Goal: Navigation & Orientation: Find specific page/section

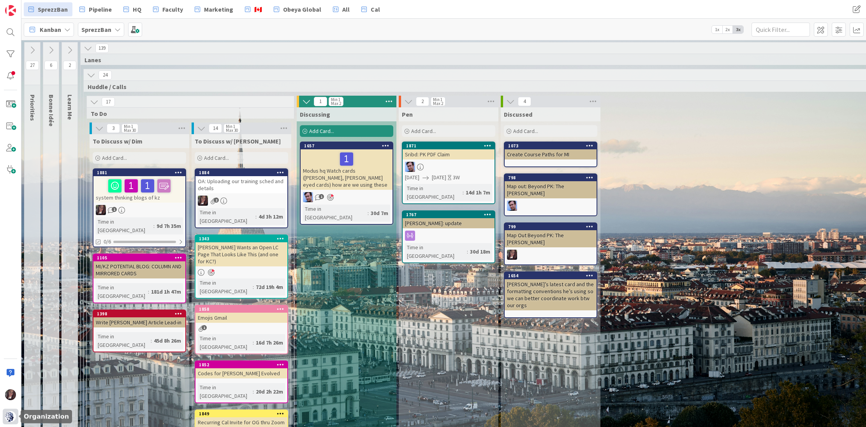
click at [8, 419] on img at bounding box center [10, 416] width 11 height 11
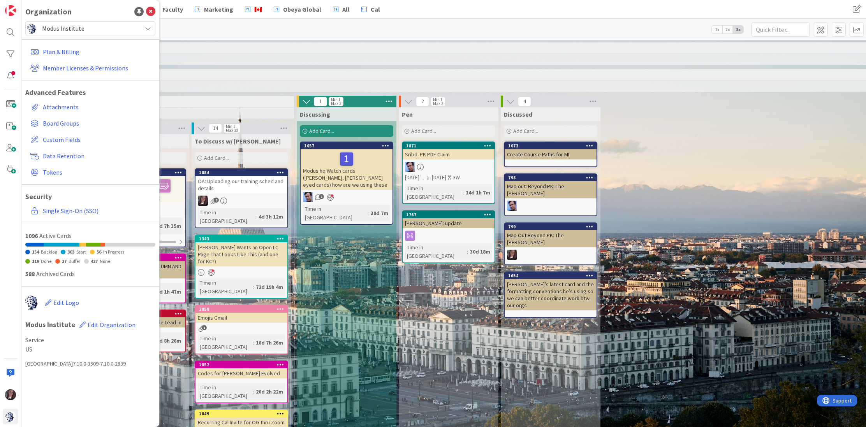
click at [73, 25] on span "Modus Institute" at bounding box center [90, 28] width 96 height 11
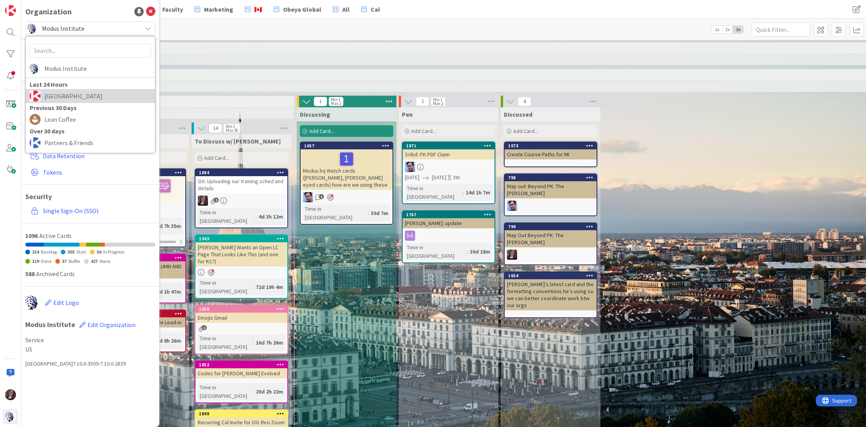
click at [56, 98] on span "[GEOGRAPHIC_DATA]" at bounding box center [97, 96] width 107 height 12
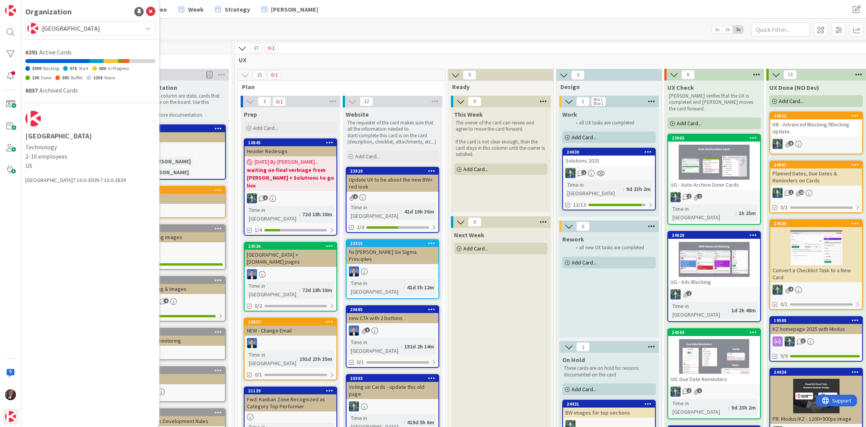
click at [309, 23] on div "Kanban Website 1x 2x 3x" at bounding box center [443, 29] width 844 height 21
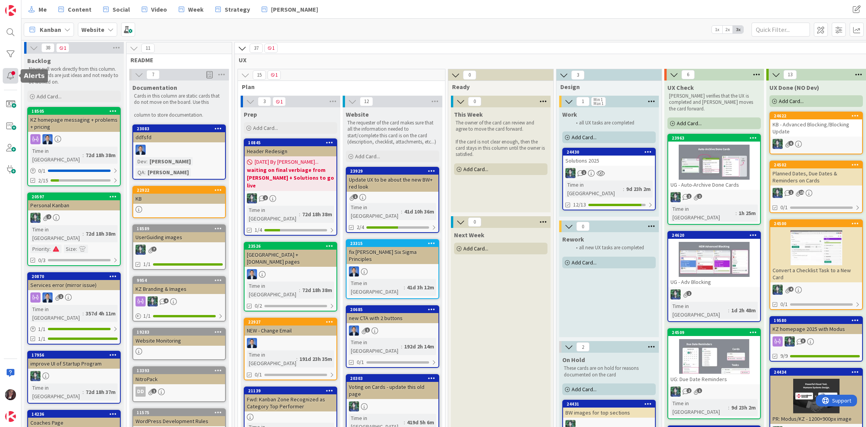
click at [10, 79] on div at bounding box center [11, 76] width 16 height 16
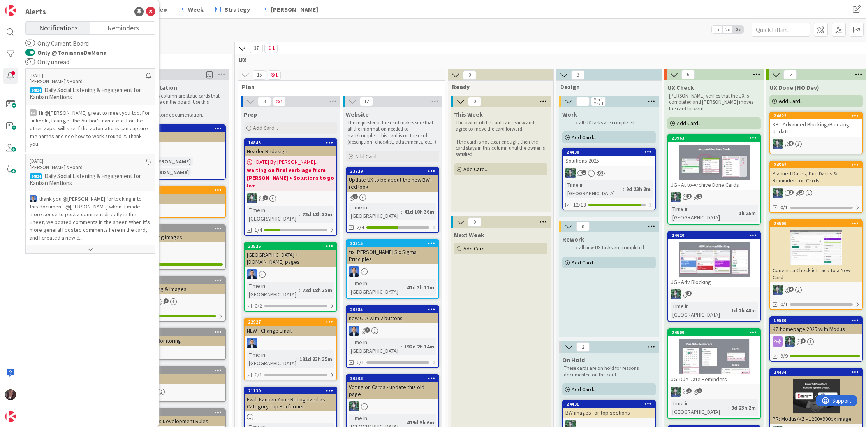
click at [60, 28] on span "Notifications" at bounding box center [58, 27] width 39 height 11
click at [258, 40] on div "38 1 Backlog Never pull work directly from this column. These cards are just id…" at bounding box center [443, 233] width 844 height 387
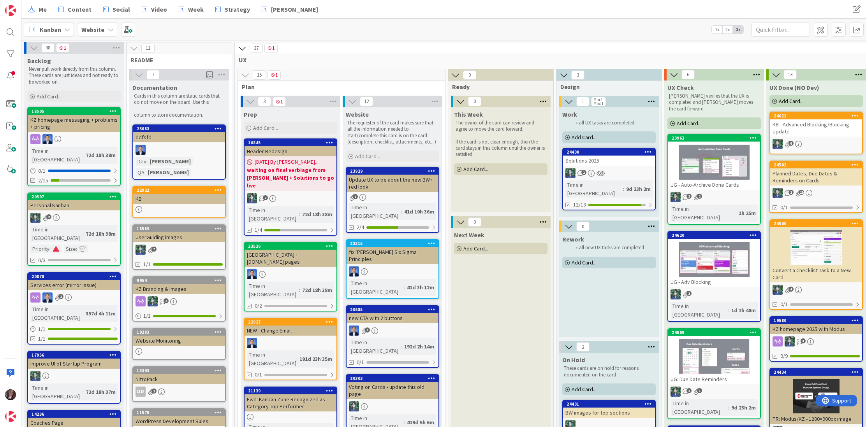
click at [53, 31] on span "Kanban" at bounding box center [50, 29] width 21 height 9
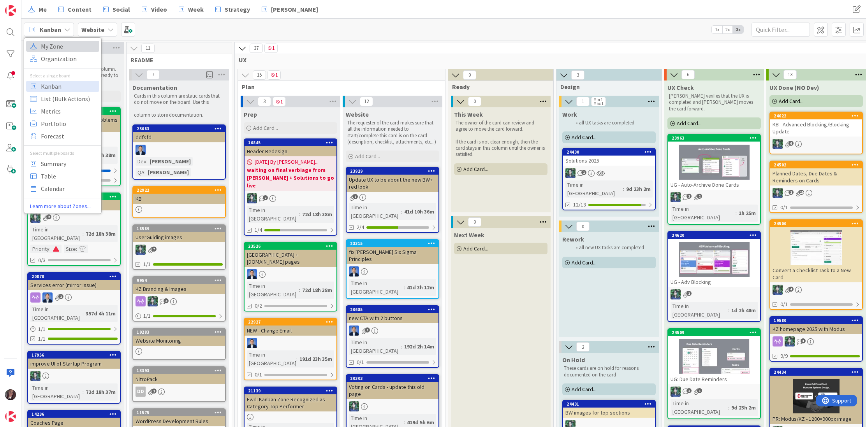
click at [52, 47] on span "My Zone" at bounding box center [69, 46] width 56 height 12
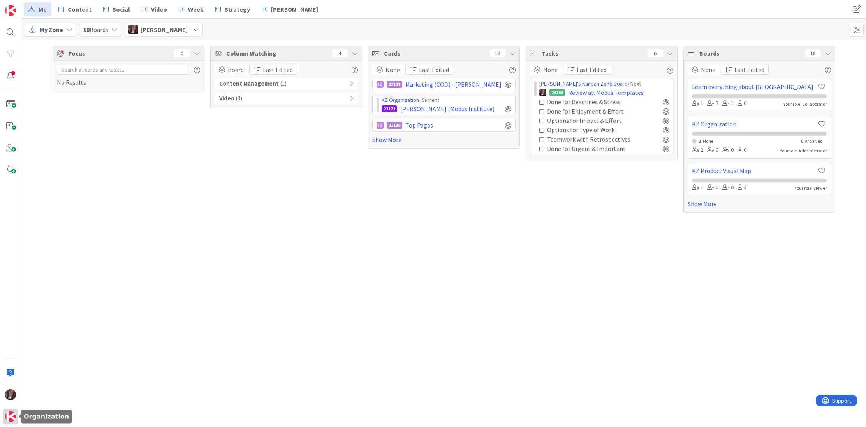
click at [9, 416] on img at bounding box center [10, 416] width 11 height 11
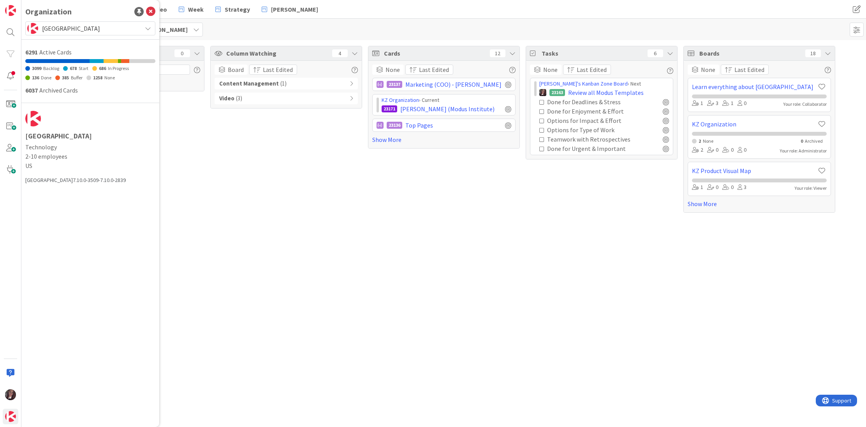
click at [70, 30] on span "[GEOGRAPHIC_DATA]" at bounding box center [90, 28] width 96 height 11
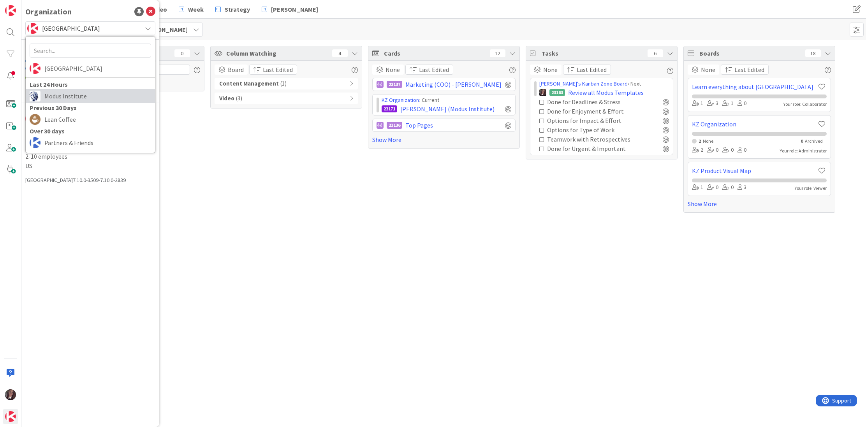
click at [56, 100] on span "Modus Institute" at bounding box center [97, 96] width 107 height 12
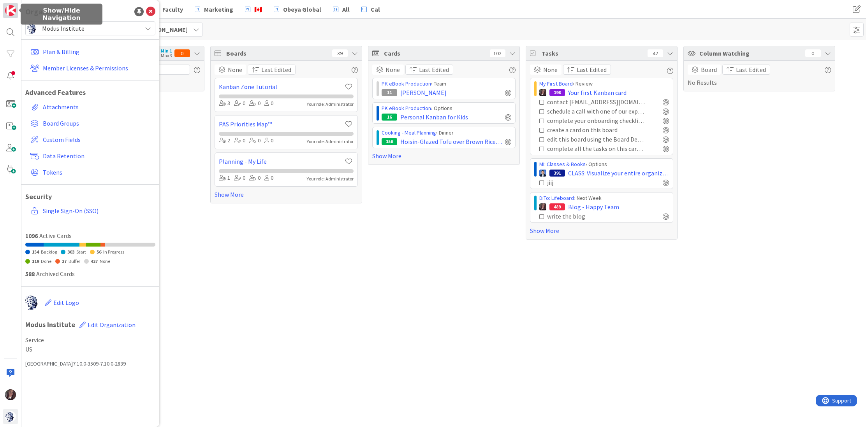
click at [13, 13] on img at bounding box center [10, 10] width 11 height 11
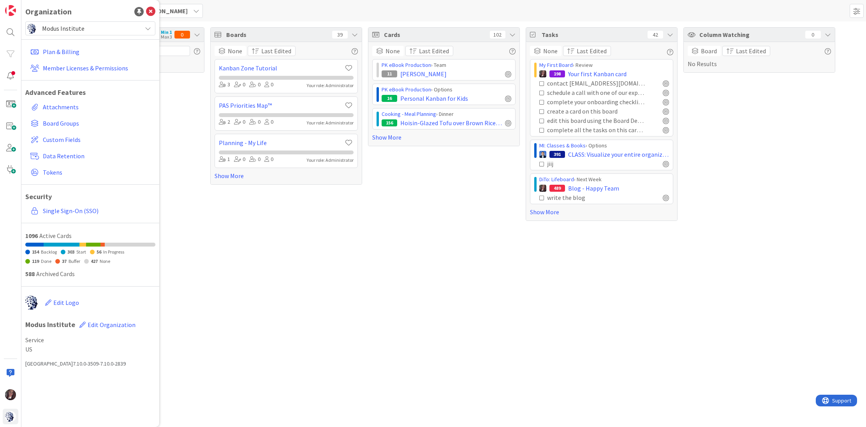
click at [235, 12] on div "My Zone 39 Boards Tonianne DeMaria" at bounding box center [443, 10] width 844 height 21
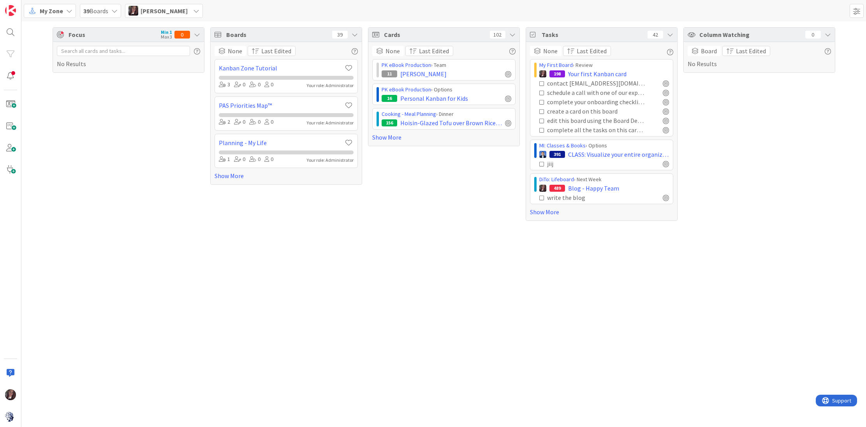
click at [56, 12] on span "My Zone" at bounding box center [51, 10] width 23 height 9
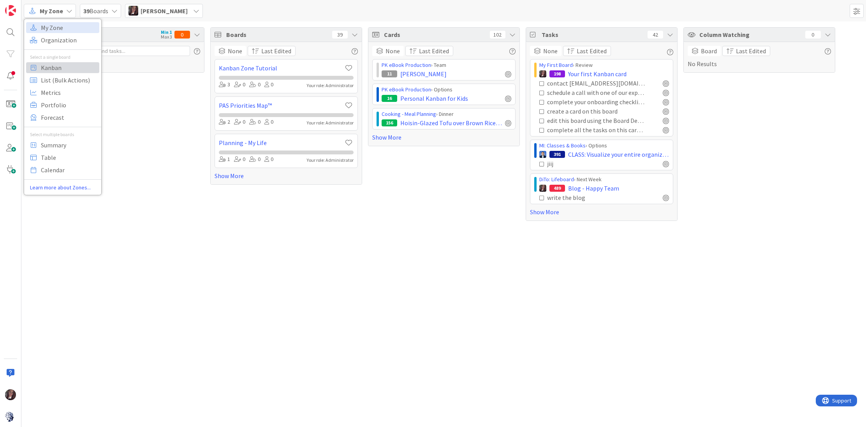
click at [53, 68] on span "Kanban" at bounding box center [69, 68] width 56 height 12
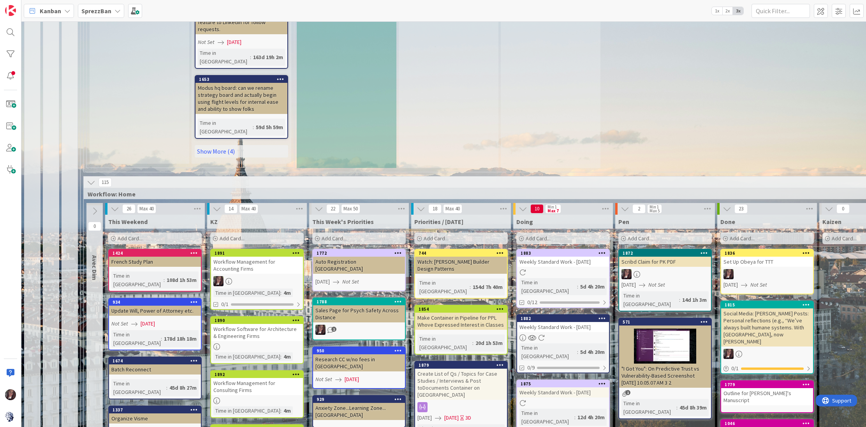
scroll to position [688, 0]
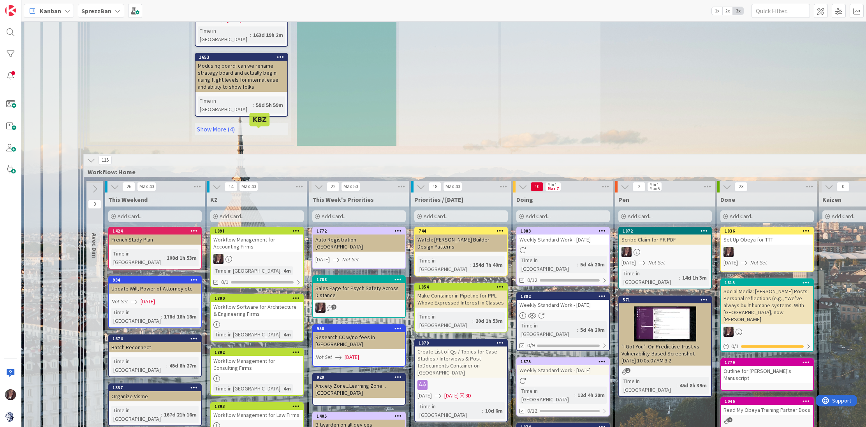
click at [242, 228] on div "1891" at bounding box center [258, 230] width 88 height 5
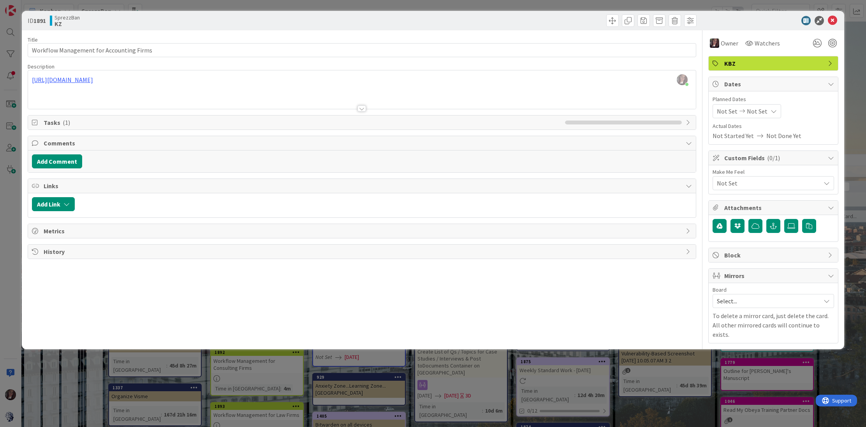
click at [54, 123] on span "Tasks ( 1 )" at bounding box center [303, 122] width 518 height 9
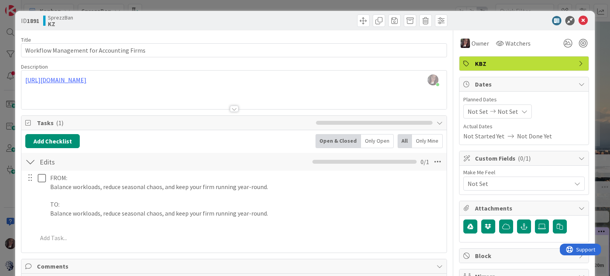
scroll to position [688, 0]
type input "Workflow Management for Accounting Firms"
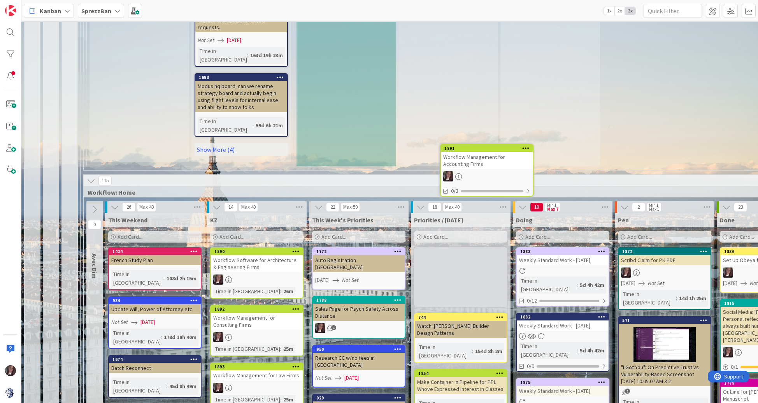
scroll to position [667, 0]
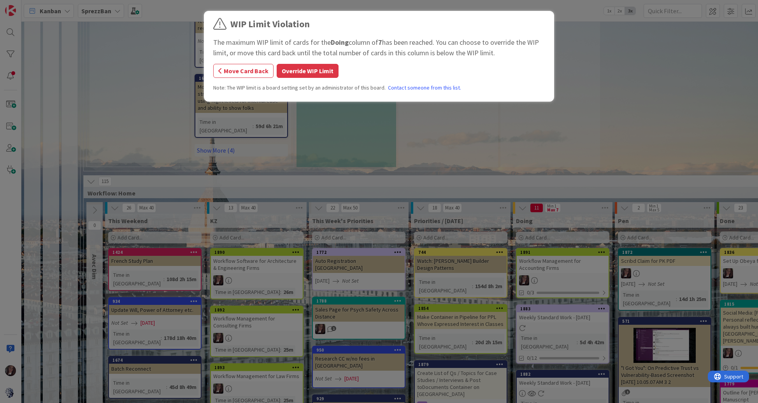
click at [315, 70] on button "Override WIP Limit" at bounding box center [308, 71] width 62 height 14
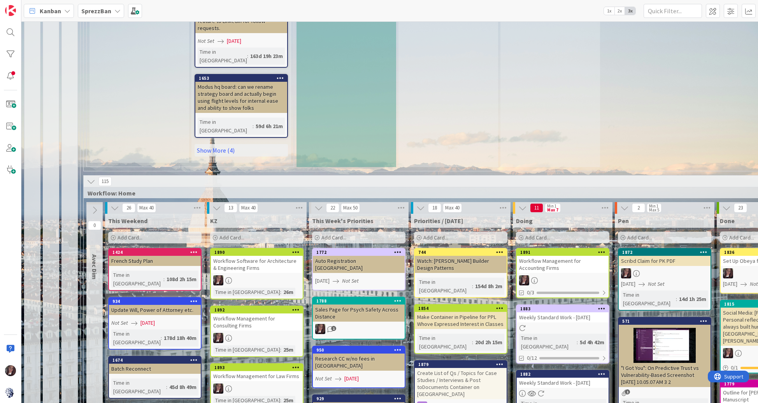
click at [548, 256] on div "Workflow Management for Accounting Firms" at bounding box center [563, 264] width 92 height 17
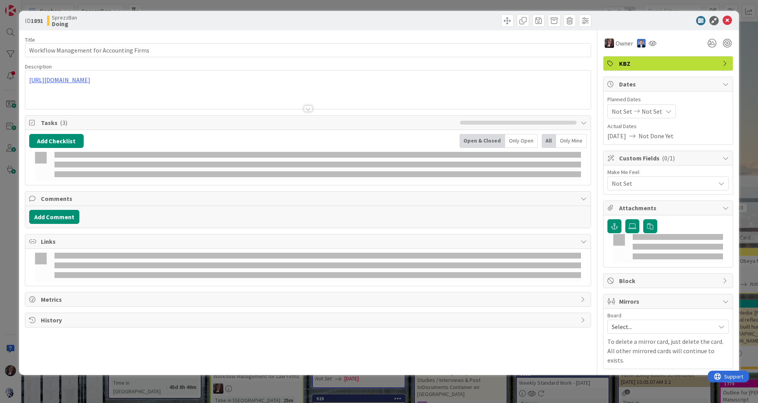
type input "Workflow Management for Accounting Firms"
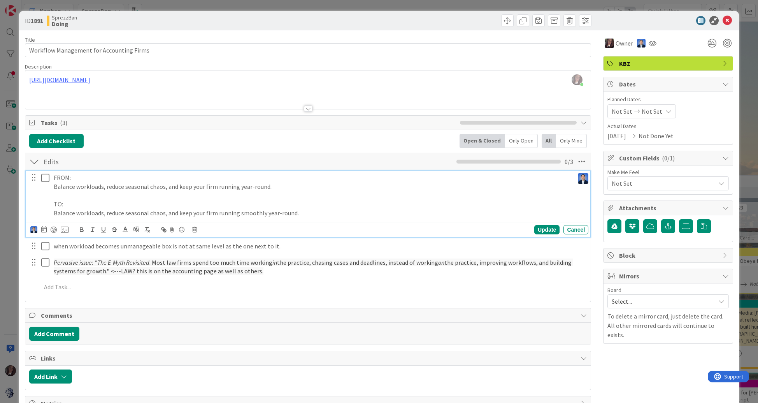
drag, startPoint x: 486, startPoint y: 185, endPoint x: 471, endPoint y: 204, distance: 24.4
click at [486, 185] on p "Balance workloads, reduce seasonal chaos, and keep your firm running year-round." at bounding box center [312, 186] width 517 height 9
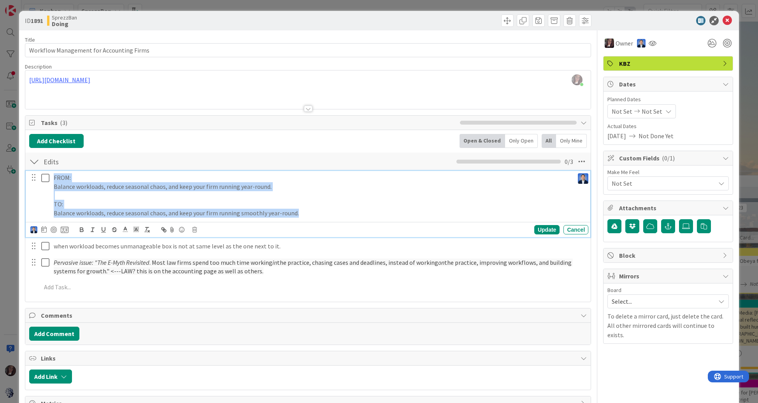
drag, startPoint x: 326, startPoint y: 211, endPoint x: 58, endPoint y: 168, distance: 271.1
click at [59, 169] on div "Edits Checklist Name 5 / 64 Edits 0 / 3 FROM: Balance workloads, reduce seasona…" at bounding box center [308, 225] width 566 height 146
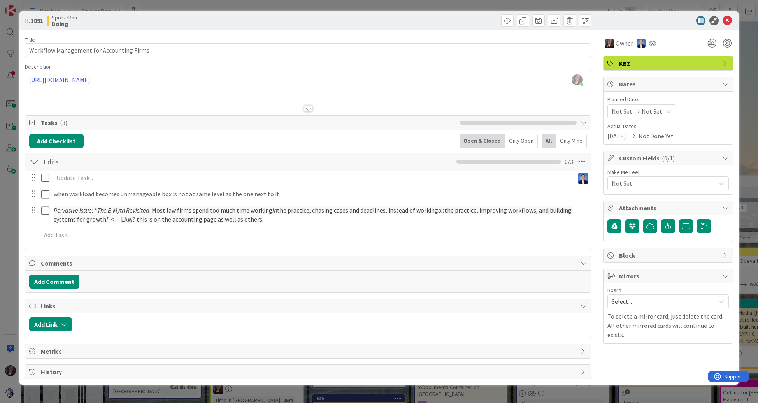
click at [546, 194] on div "Update Cancel when workload becomes unmanageable box is not at same level as th…" at bounding box center [308, 207] width 558 height 74
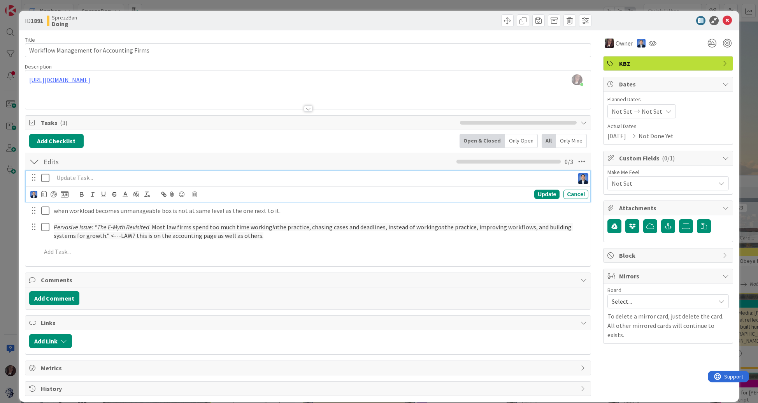
click at [98, 175] on p at bounding box center [312, 177] width 517 height 9
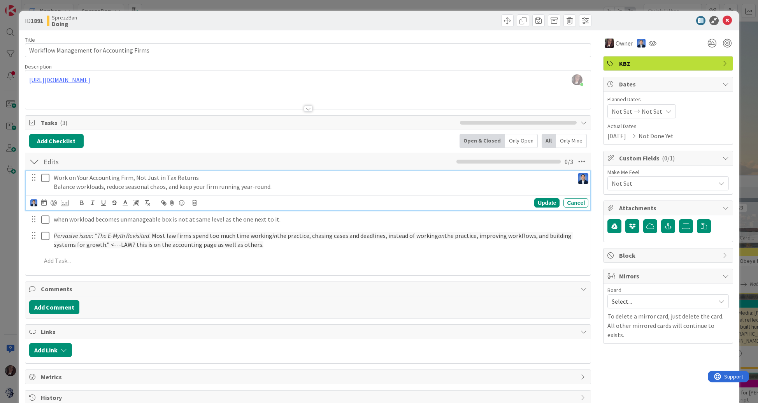
click at [53, 178] on div "Work on Your Accounting Firm, Not Just in Tax Returns Balance workloads, reduce…" at bounding box center [313, 182] width 524 height 22
click at [279, 184] on p "Balance workloads, reduce seasonal chaos, and keep your firm running year-round." at bounding box center [312, 186] width 517 height 9
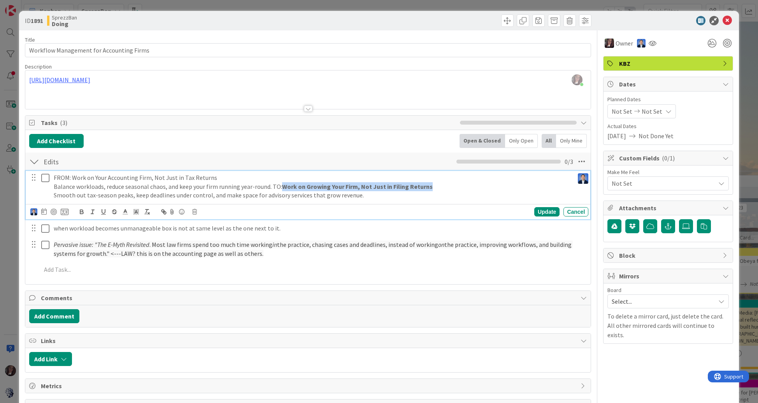
drag, startPoint x: 281, startPoint y: 186, endPoint x: 435, endPoint y: 190, distance: 153.4
click at [435, 190] on p "Balance workloads, reduce seasonal chaos, and keep your firm running year-round…" at bounding box center [312, 186] width 517 height 9
click at [336, 187] on p "Balance workloads, reduce seasonal chaos, and keep your firm running year-round…" at bounding box center [312, 186] width 517 height 9
click at [357, 185] on p "Balance workloads, reduce seasonal chaos, and keep your firm running year-round…" at bounding box center [312, 186] width 517 height 9
click at [391, 187] on p "Balance workloads, reduce seasonal chaos, and keep your firm running year-round…" at bounding box center [312, 186] width 517 height 9
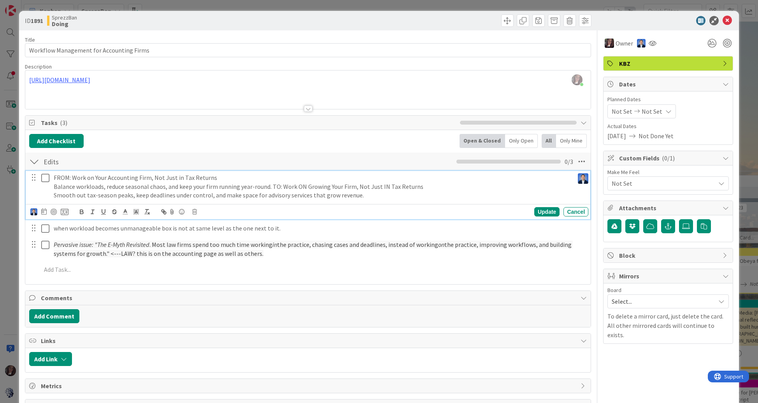
drag, startPoint x: 388, startPoint y: 187, endPoint x: 394, endPoint y: 186, distance: 5.9
click at [394, 186] on p "Balance workloads, reduce seasonal chaos, and keep your firm running year-round…" at bounding box center [312, 186] width 517 height 9
drag, startPoint x: 361, startPoint y: 194, endPoint x: 51, endPoint y: 194, distance: 309.8
click at [52, 194] on div "FROM: Work on Your Accounting Firm, Not Just in Tax Returns Balance workloads, …" at bounding box center [313, 186] width 524 height 31
click at [430, 188] on p "Balance workloads, reduce seasonal chaos, and keep your firm running year-round…" at bounding box center [312, 186] width 517 height 9
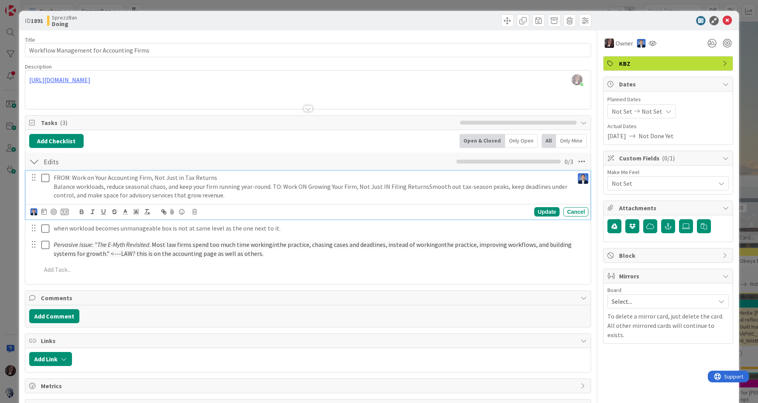
click at [422, 186] on p "Balance workloads, reduce seasonal chaos, and keep your firm running year-round…" at bounding box center [312, 191] width 517 height 18
click at [543, 211] on div "Update" at bounding box center [546, 211] width 25 height 9
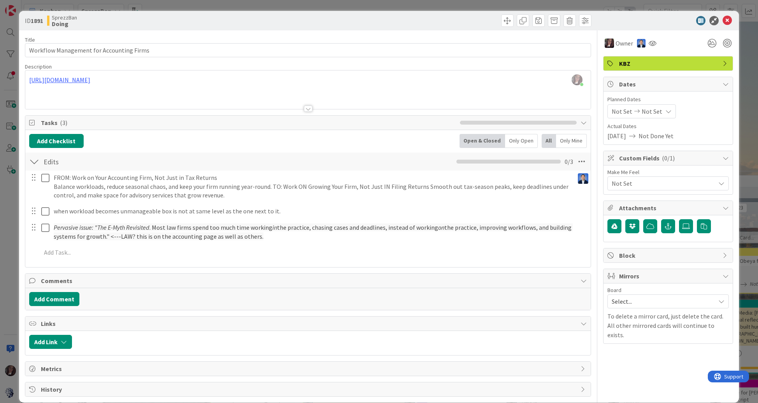
type input "Workflow Management for Accounting Firms"
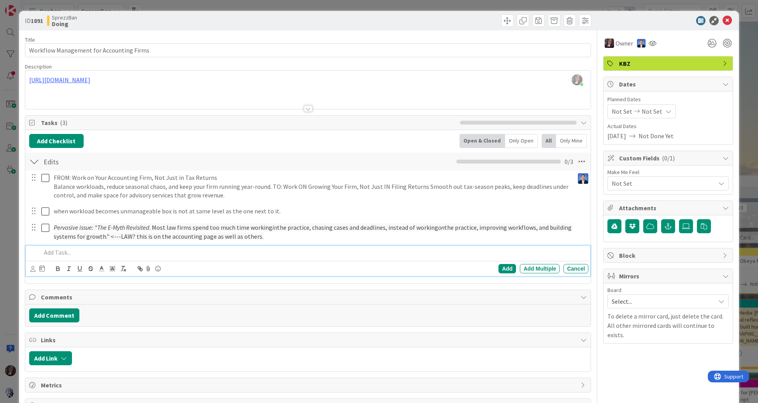
click at [60, 252] on p at bounding box center [313, 252] width 545 height 9
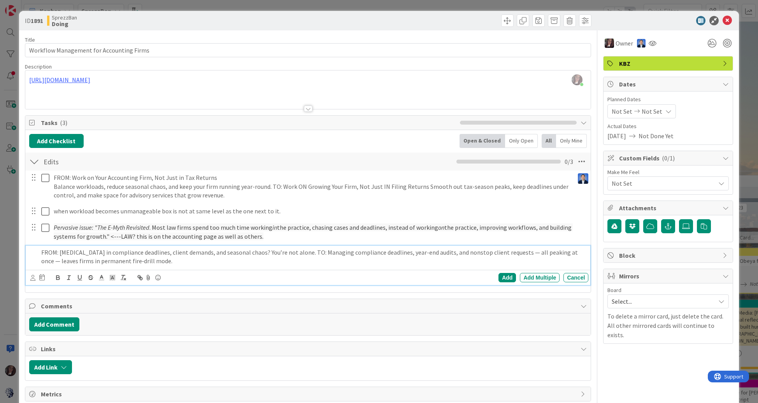
click at [506, 251] on p "FROM: Drowning in compliance deadlines, client demands, and seasonal chaos? You…" at bounding box center [313, 257] width 545 height 18
click at [562, 250] on p "FROM: Drowning in compliance deadlines, client demands, and seasonal chaos? You…" at bounding box center [313, 257] width 545 height 18
click at [146, 262] on p "FROM: Drowning in compliance deadlines, client demands, and seasonal chaos? You…" at bounding box center [313, 257] width 545 height 18
click at [509, 277] on div "Add" at bounding box center [508, 277] width 18 height 9
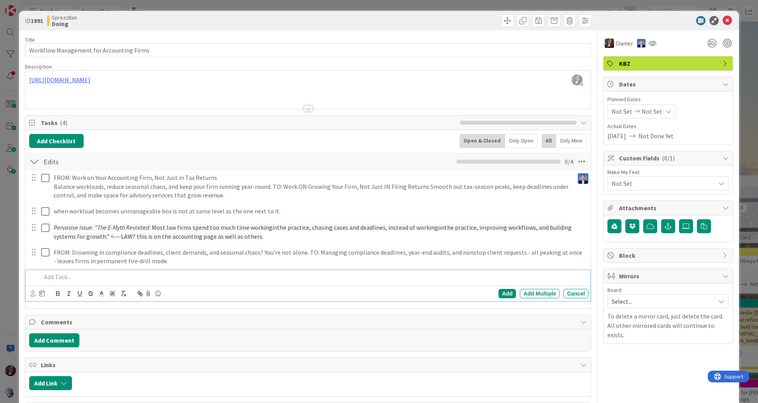
click at [63, 276] on p at bounding box center [313, 276] width 545 height 9
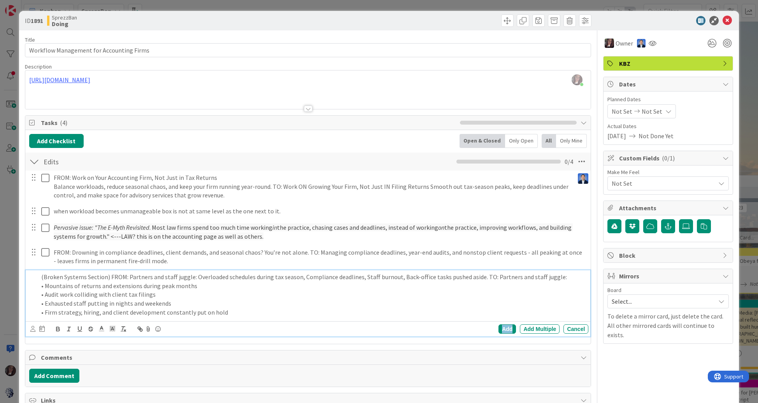
drag, startPoint x: 507, startPoint y: 327, endPoint x: 462, endPoint y: 322, distance: 45.1
click at [505, 327] on div "Add" at bounding box center [508, 328] width 18 height 9
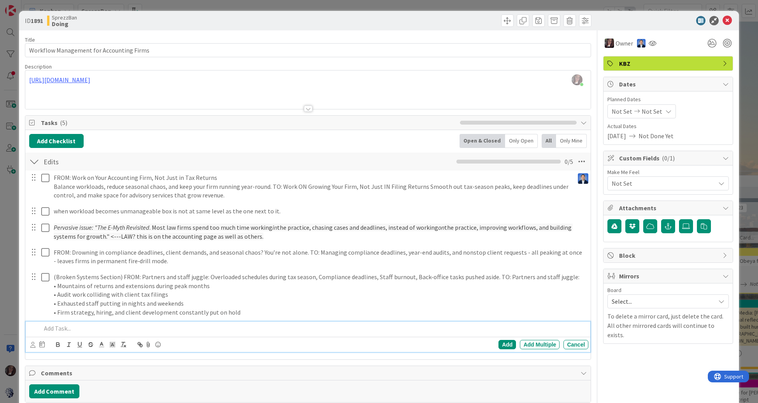
click at [127, 329] on p at bounding box center [313, 328] width 545 height 9
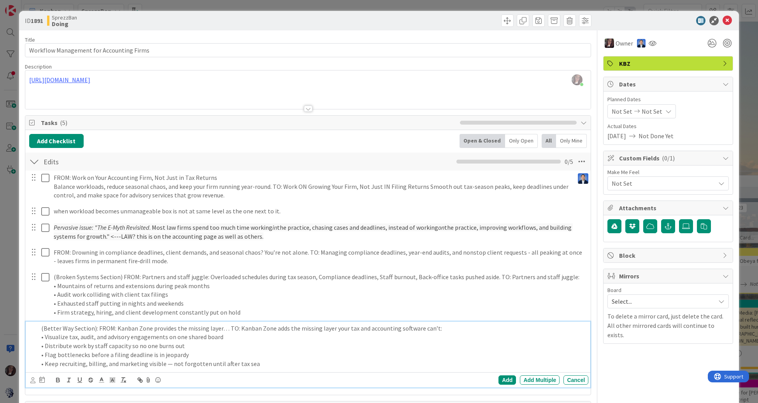
click at [166, 363] on p "• Keep recruiting, billing, and marketing visible — not forgotten until after t…" at bounding box center [313, 363] width 545 height 9
click at [249, 363] on p "• Keep recruiting, billing, and marketing visible - not forgotten until after t…" at bounding box center [313, 363] width 545 height 9
click at [505, 379] on div "Add" at bounding box center [508, 379] width 18 height 9
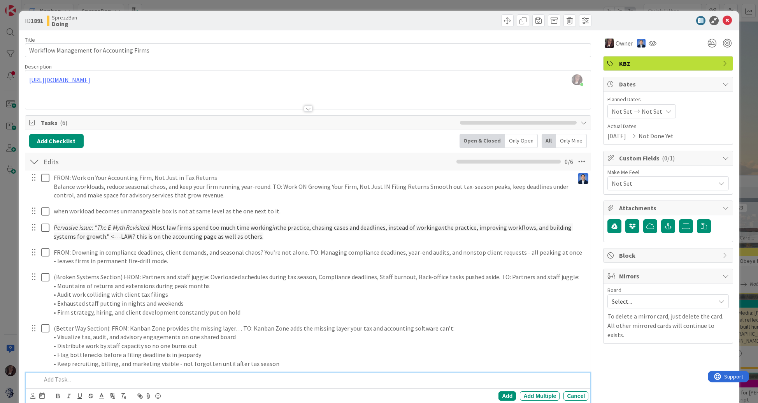
click at [75, 380] on p at bounding box center [313, 379] width 545 height 9
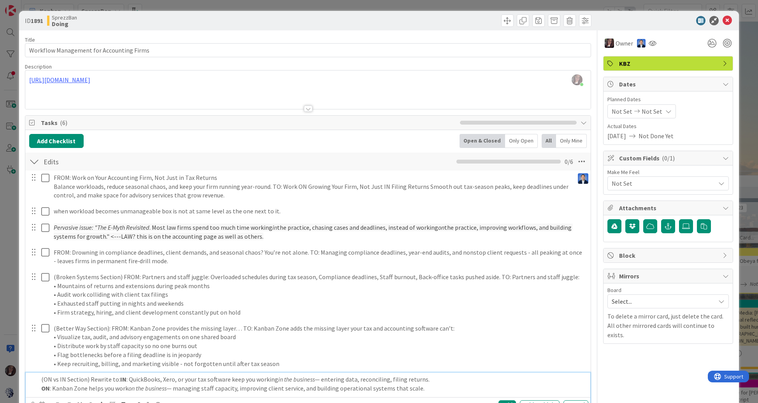
click at [128, 379] on p "(ON vs IN Section) Rewrite to: IN : QuickBooks, Xero, or your tax software keep…" at bounding box center [313, 379] width 545 height 9
click at [127, 377] on p "(ON vs IN Section) Rewrite to: IN : IN: QuickBooks, Xero, or your tax software …" at bounding box center [313, 379] width 545 height 9
drag, startPoint x: 51, startPoint y: 389, endPoint x: 39, endPoint y: 389, distance: 11.7
click at [39, 389] on div "(ON vs IN Section) Rewrite to: IN: QuickBooks, Xero, or your tax software keep …" at bounding box center [313, 384] width 551 height 22
click at [315, 380] on p "(ON vs IN Section) Rewrite to: IN: QuickBooks, Xero, or your tax software keep …" at bounding box center [313, 379] width 545 height 9
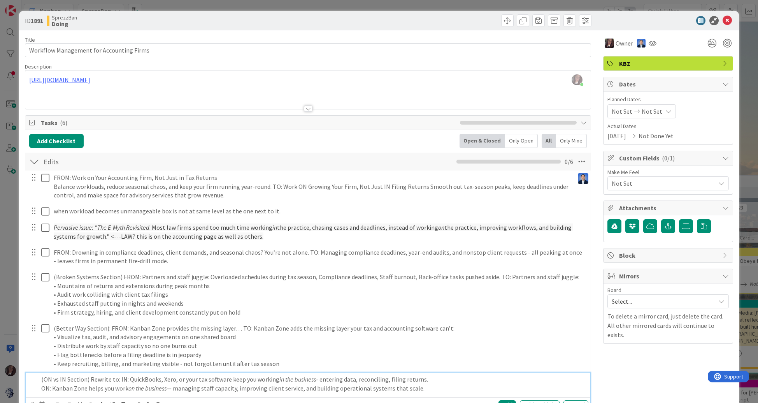
click at [171, 390] on p "ON: Kanban Zone helps you work on the business — managing staff capacity, impro…" at bounding box center [313, 388] width 545 height 9
click at [423, 390] on p "ON: Kanban Zone helps you work on the business - managing staff capacity, impro…" at bounding box center [313, 388] width 545 height 9
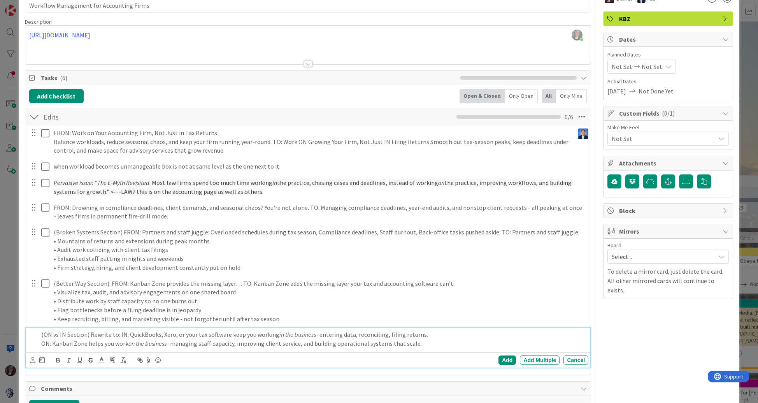
scroll to position [67, 0]
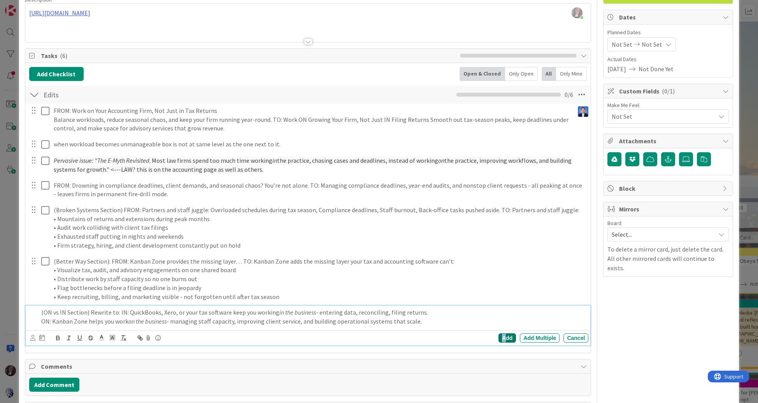
click at [504, 334] on div "Add" at bounding box center [508, 337] width 18 height 9
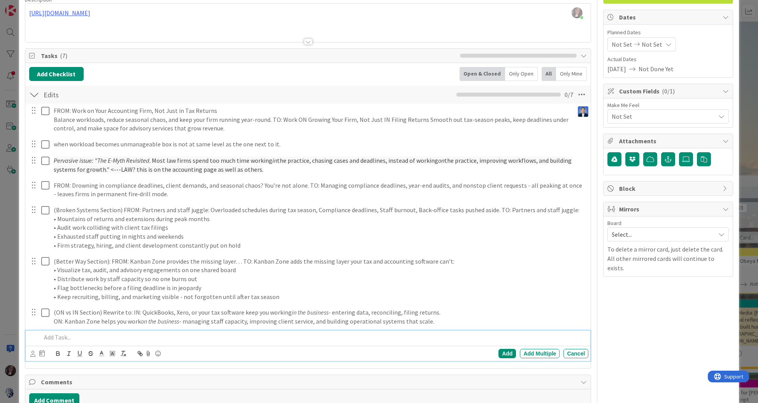
click at [58, 338] on p at bounding box center [313, 337] width 545 height 9
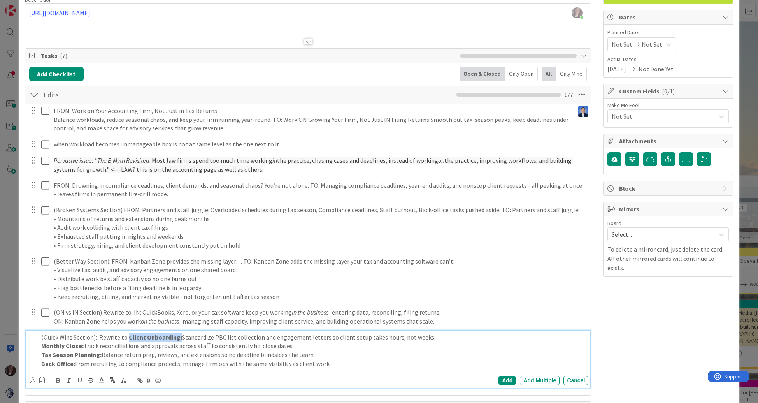
drag, startPoint x: 137, startPoint y: 336, endPoint x: 155, endPoint y: 348, distance: 21.5
click at [177, 337] on strong "Client Onboarding:" at bounding box center [155, 337] width 53 height 8
click at [57, 380] on icon "button" at bounding box center [57, 381] width 3 height 2
drag, startPoint x: 104, startPoint y: 346, endPoint x: 100, endPoint y: 345, distance: 3.9
click at [104, 346] on p "Monthly Close: Track reconciliations and approvals across staff to consistently…" at bounding box center [313, 345] width 545 height 9
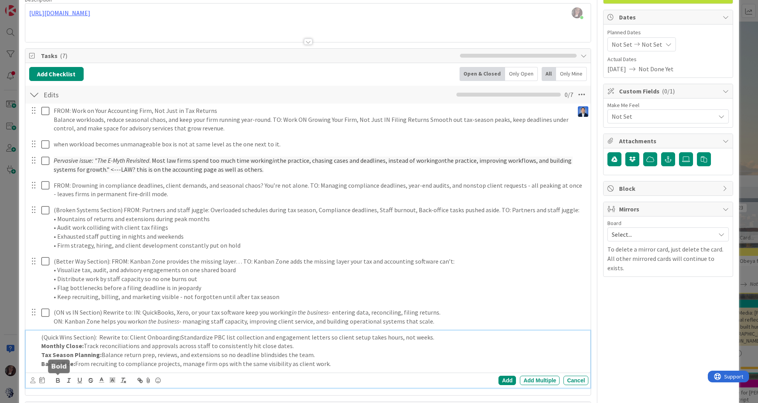
click at [57, 379] on icon "button" at bounding box center [57, 380] width 7 height 7
drag, startPoint x: 127, startPoint y: 339, endPoint x: 169, endPoint y: 343, distance: 42.3
click at [177, 338] on p "(Quick Wins Section): Rewrite to: Client Onboarding : Standardize PBC list coll…" at bounding box center [313, 337] width 545 height 9
click at [57, 379] on icon "button" at bounding box center [57, 380] width 7 height 7
click at [348, 362] on p "Back Office: From recruiting to compliance projects, manage firm ops with the s…" at bounding box center [313, 363] width 545 height 9
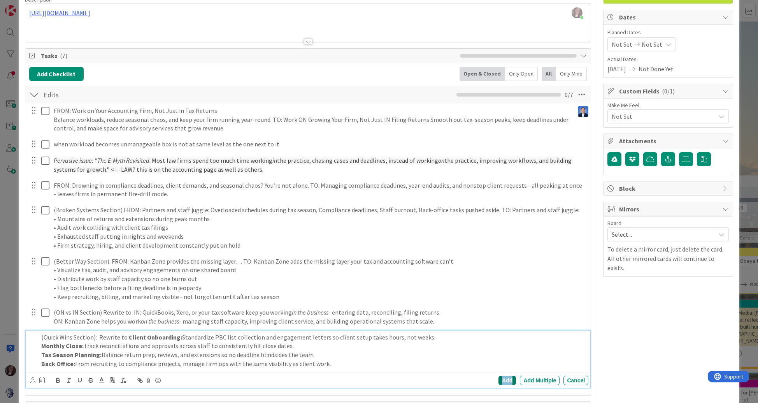
click at [505, 380] on div "Add" at bounding box center [508, 380] width 18 height 9
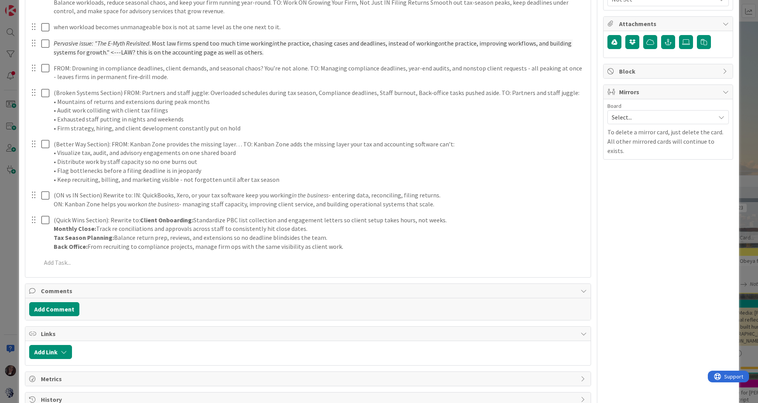
scroll to position [198, 0]
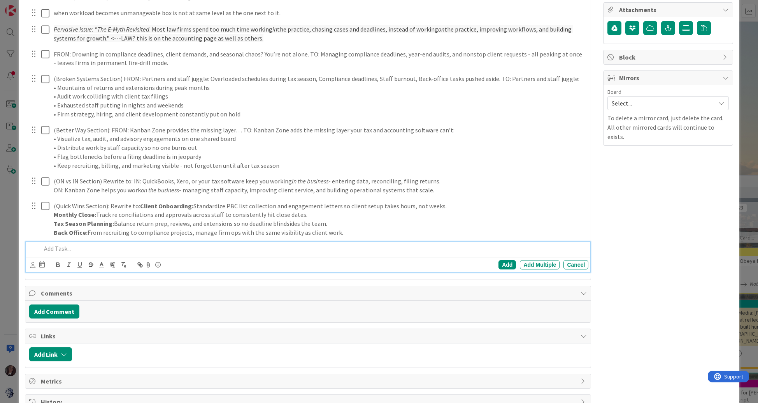
click at [65, 246] on p at bounding box center [313, 248] width 545 height 9
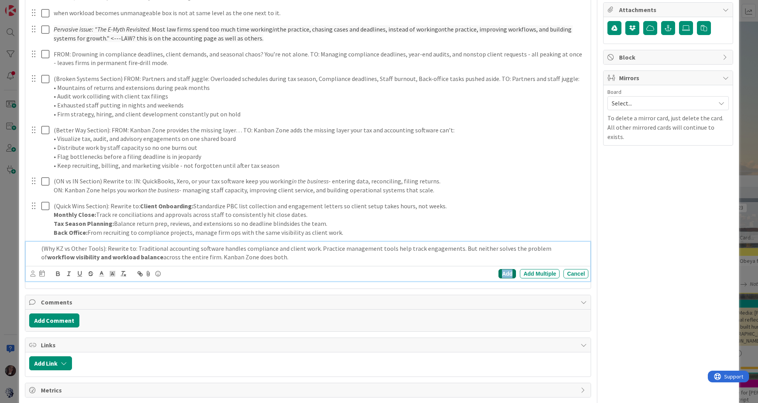
click at [506, 274] on div "Add" at bounding box center [508, 273] width 18 height 9
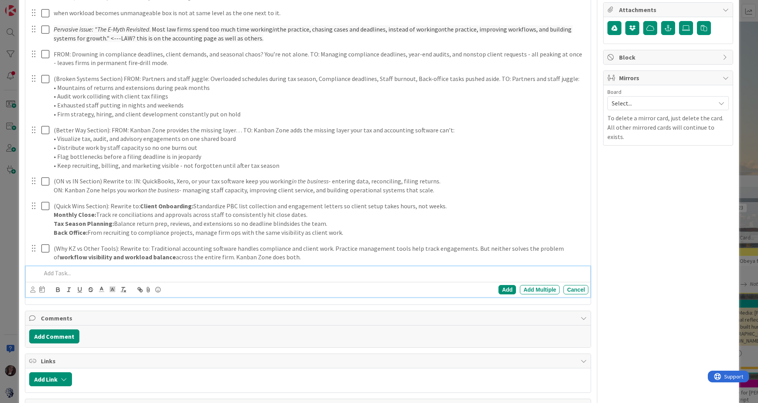
click at [79, 273] on p at bounding box center [313, 273] width 545 height 9
click at [210, 271] on p "(Closing CTA): From Get Started (repetitive) perhaps this:" at bounding box center [313, 273] width 545 height 9
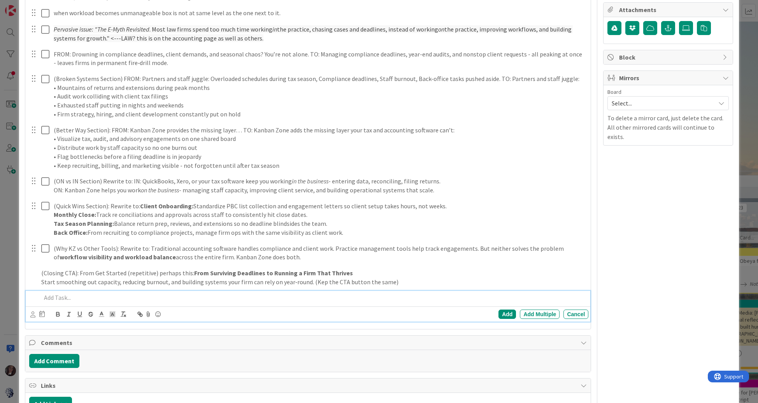
scroll to position [223, 0]
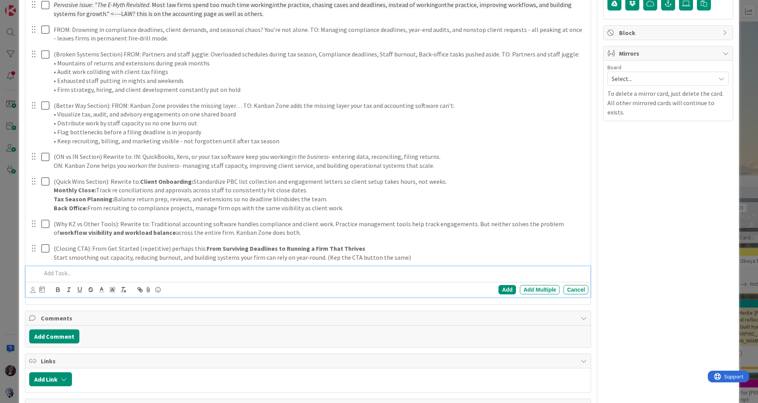
click at [387, 276] on p at bounding box center [313, 273] width 545 height 9
drag, startPoint x: 192, startPoint y: 273, endPoint x: 209, endPoint y: 271, distance: 16.8
click at [209, 271] on p "I think these make the text sound less liek this is a generic kanban tool" at bounding box center [313, 273] width 545 height 9
click at [146, 274] on p "I think these make the text sound less liek this is a generic workflow tool" at bounding box center [313, 273] width 545 height 9
click at [232, 274] on p "I think these make the text sound less like this is a generic workflow tool" at bounding box center [313, 273] width 545 height 9
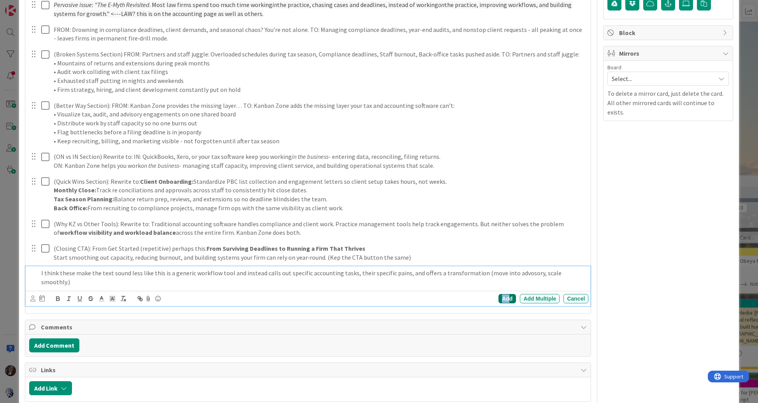
click at [509, 294] on div "Add" at bounding box center [508, 298] width 18 height 9
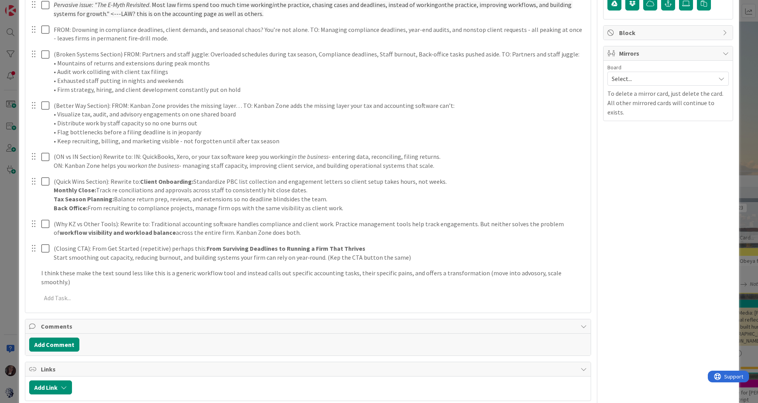
type input "Workflow Management for Accounting Firms"
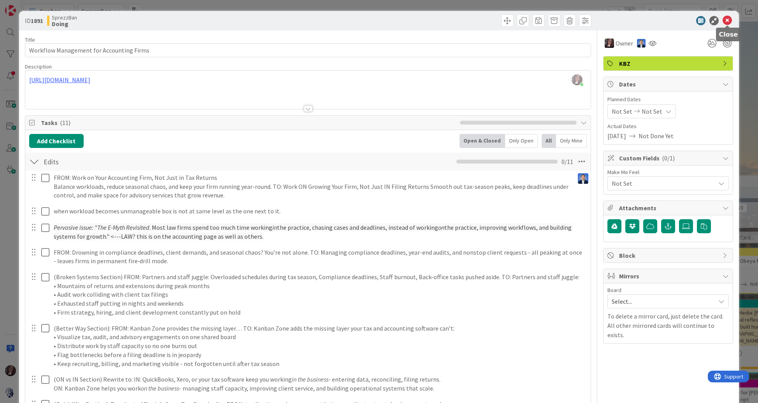
click at [728, 20] on icon at bounding box center [727, 20] width 9 height 9
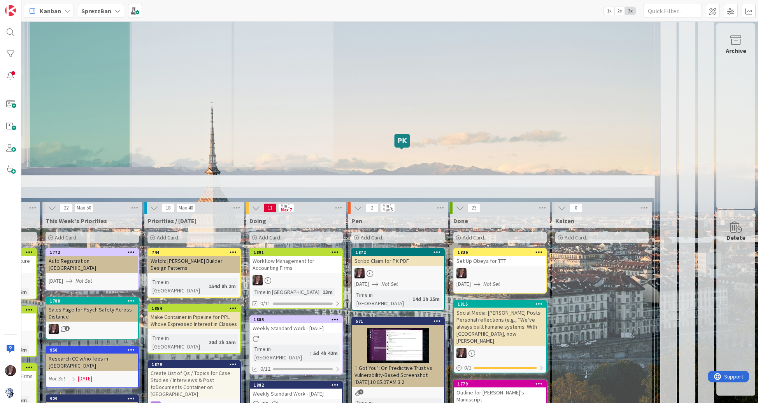
scroll to position [667, 252]
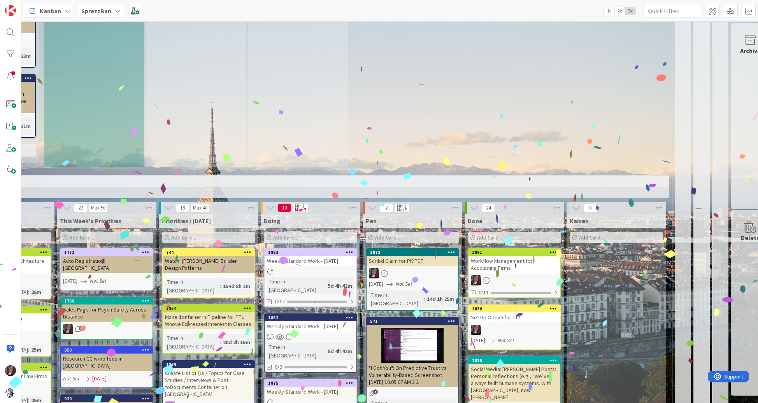
drag, startPoint x: 315, startPoint y: 153, endPoint x: 298, endPoint y: 2, distance: 152.7
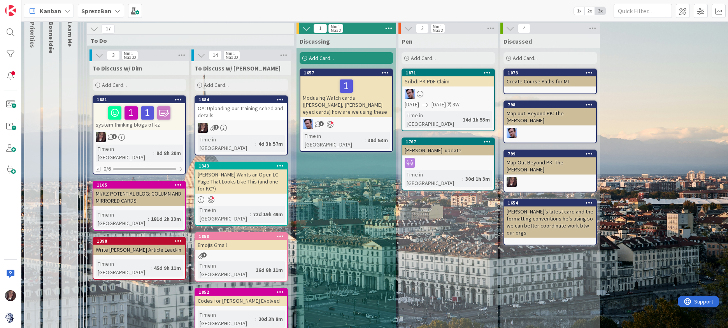
scroll to position [56, 0]
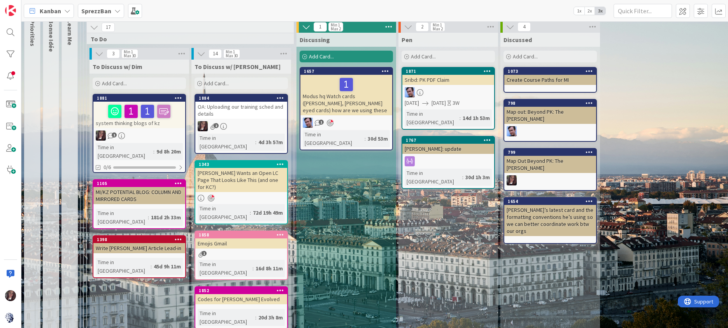
click at [102, 10] on b "SprezzBan" at bounding box center [96, 11] width 30 height 8
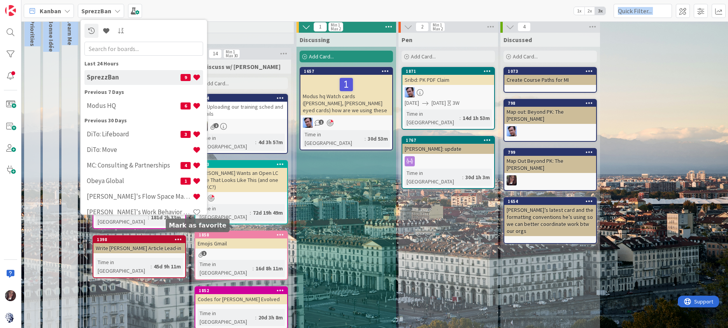
drag, startPoint x: 114, startPoint y: 220, endPoint x: 195, endPoint y: 211, distance: 81.5
click at [195, 211] on div "Kanban SprezzBan Last 24 Hours SprezzBan 9 Previous 7 Days Modus HQ 6 Previous …" at bounding box center [374, 164] width 707 height 328
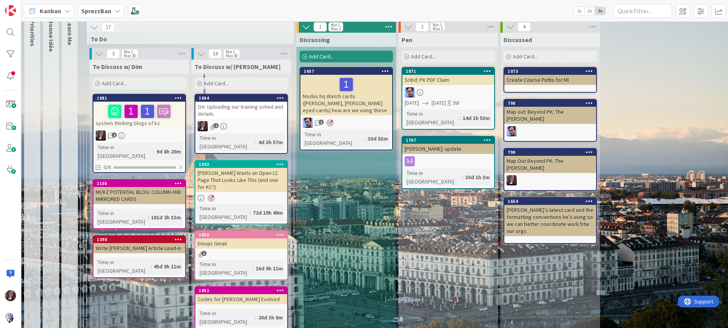
click at [99, 10] on b "SprezzBan" at bounding box center [96, 11] width 30 height 8
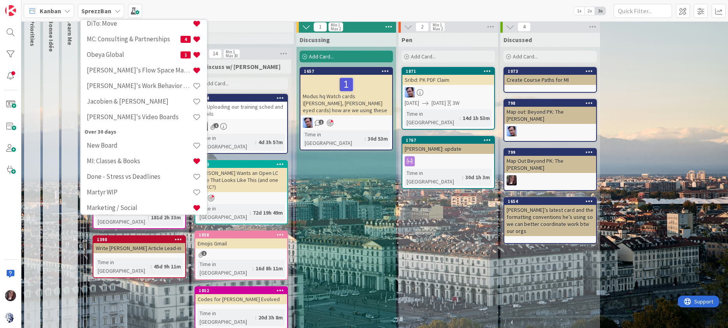
scroll to position [134, 0]
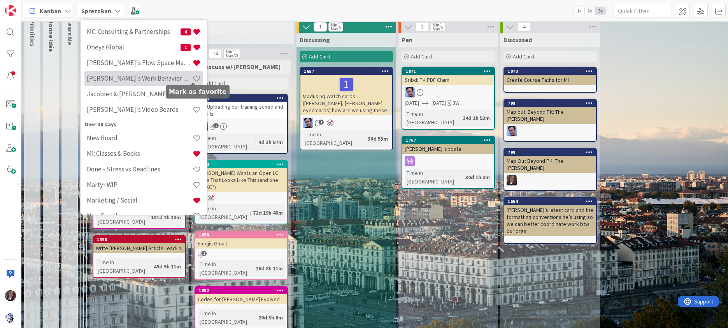
click at [194, 79] on span at bounding box center [197, 78] width 8 height 8
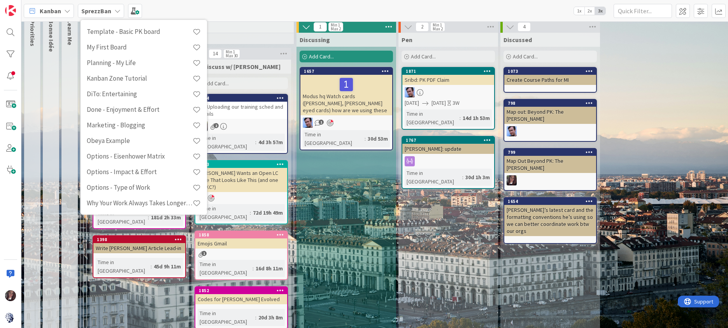
scroll to position [505, 0]
click at [247, 11] on div "Kanban SprezzBan Last 24 Hours SprezzBan 9 Previous 7 Days Modus HQ 6 Previous …" at bounding box center [374, 10] width 707 height 21
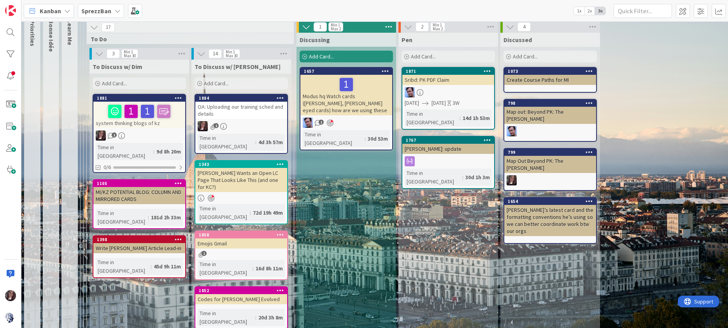
click at [98, 12] on b "SprezzBan" at bounding box center [96, 11] width 30 height 8
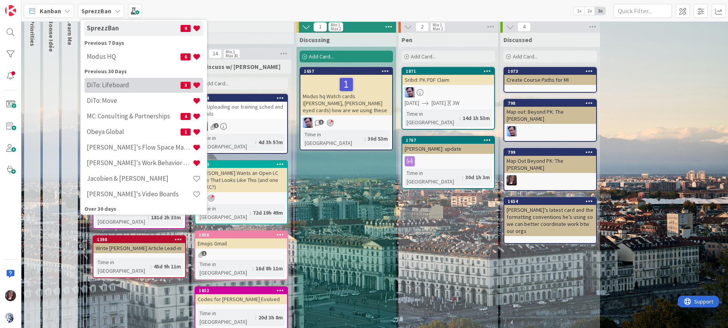
scroll to position [60, 0]
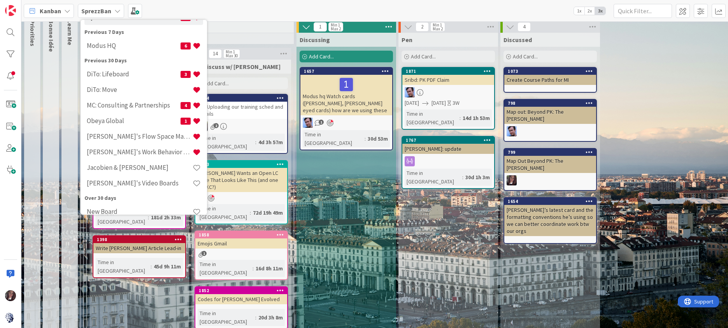
click at [113, 139] on h4 "[PERSON_NAME]'s Flow Space Mapping" at bounding box center [140, 136] width 106 height 8
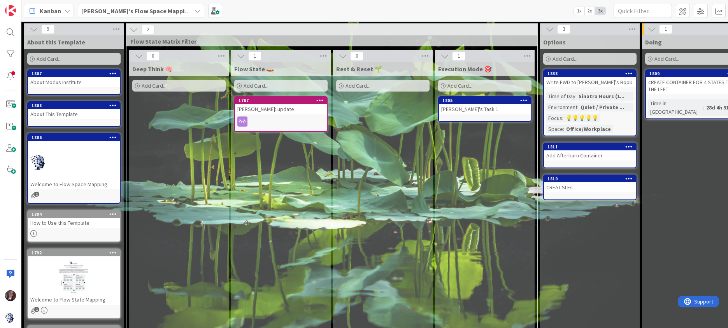
click at [74, 111] on div "About This Template" at bounding box center [74, 114] width 92 height 10
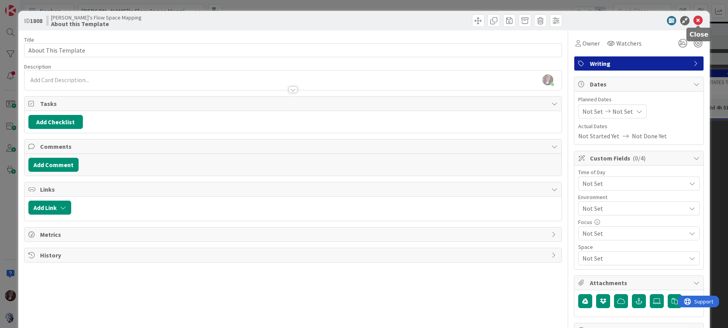
drag, startPoint x: 698, startPoint y: 19, endPoint x: 651, endPoint y: 22, distance: 47.5
click at [698, 20] on icon at bounding box center [698, 20] width 9 height 9
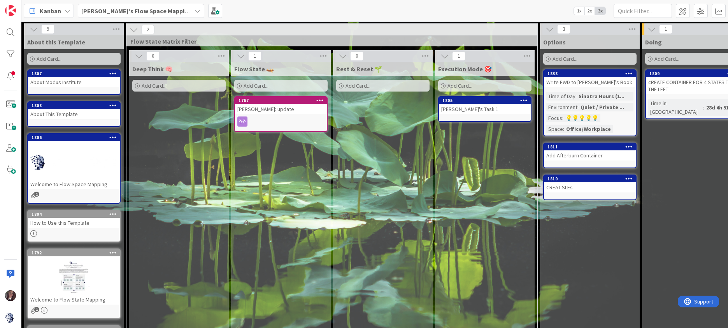
click at [70, 158] on div at bounding box center [74, 161] width 92 height 35
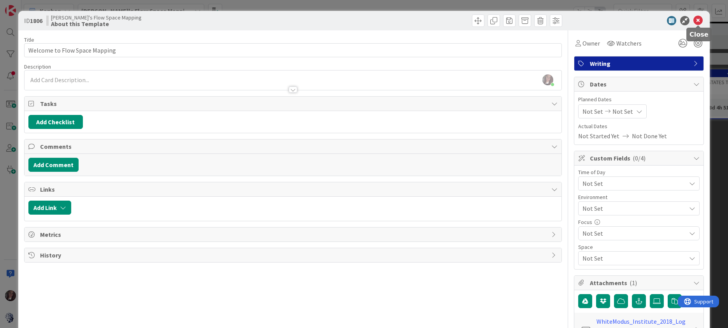
drag, startPoint x: 699, startPoint y: 19, endPoint x: 597, endPoint y: 26, distance: 101.8
click at [698, 19] on icon at bounding box center [698, 20] width 9 height 9
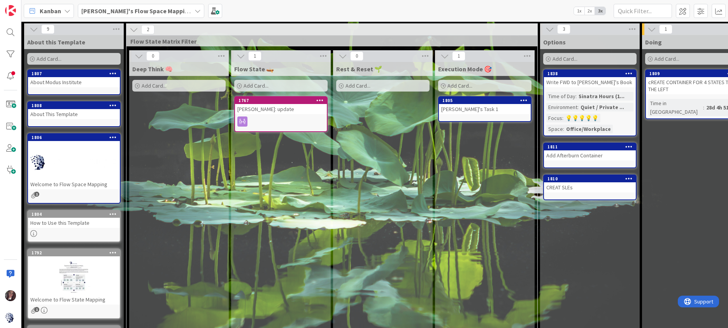
click at [62, 226] on div "How to Use this Template" at bounding box center [74, 223] width 92 height 10
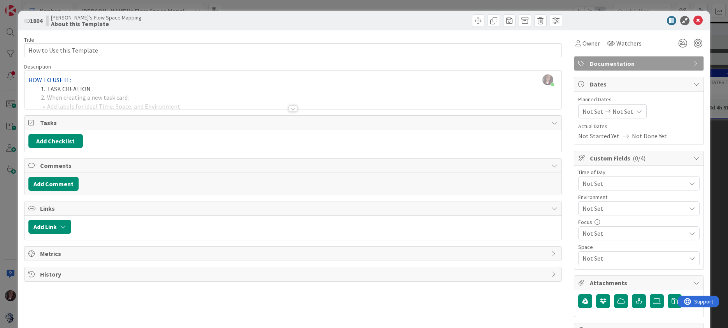
click at [239, 91] on div at bounding box center [293, 99] width 537 height 20
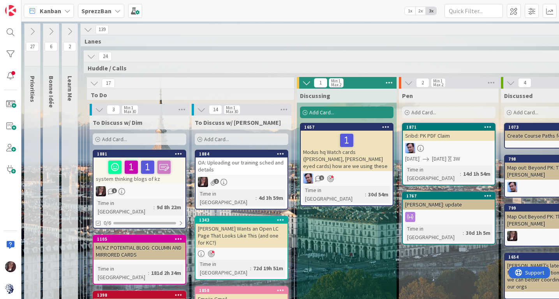
click at [104, 9] on b "SprezzBan" at bounding box center [96, 11] width 30 height 8
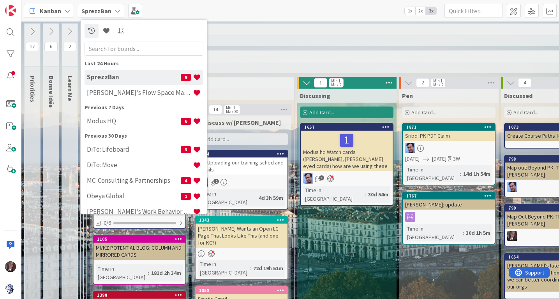
click at [111, 93] on h4 "[PERSON_NAME]'s Flow Space Mapping" at bounding box center [140, 93] width 106 height 8
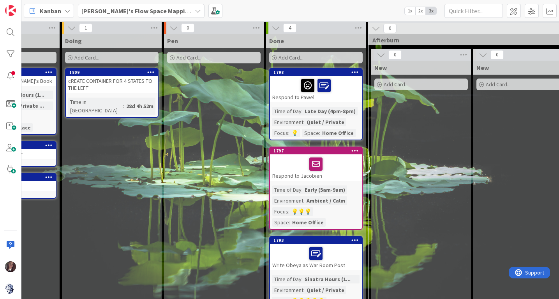
scroll to position [1, 578]
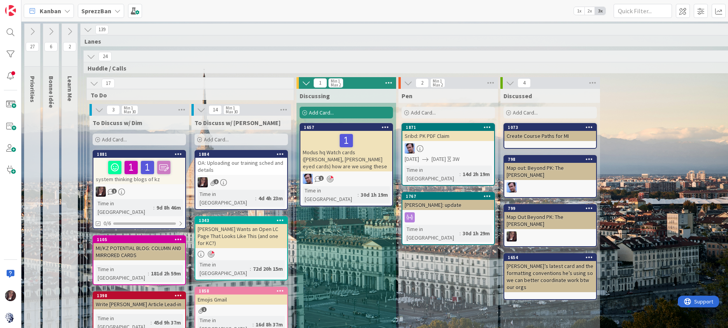
click at [91, 13] on b "SprezzBan" at bounding box center [96, 11] width 30 height 8
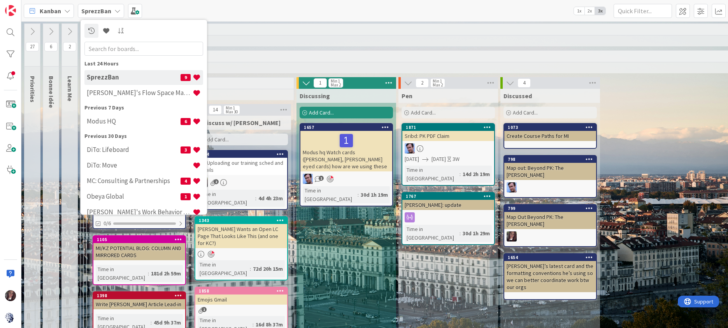
click at [271, 27] on div "139" at bounding box center [503, 30] width 844 height 12
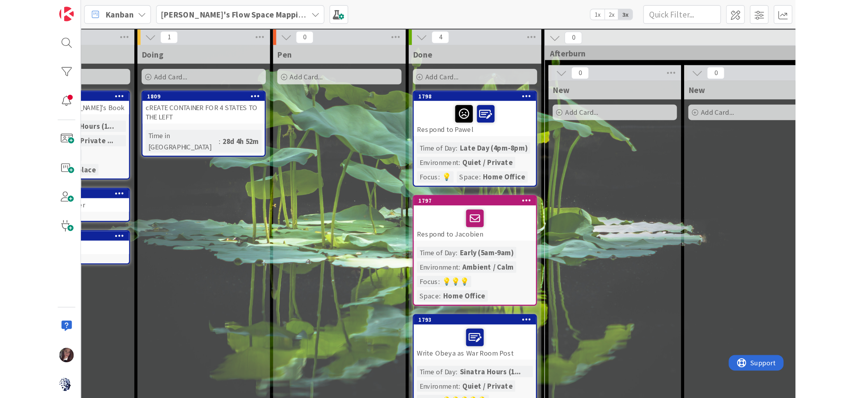
scroll to position [1, 532]
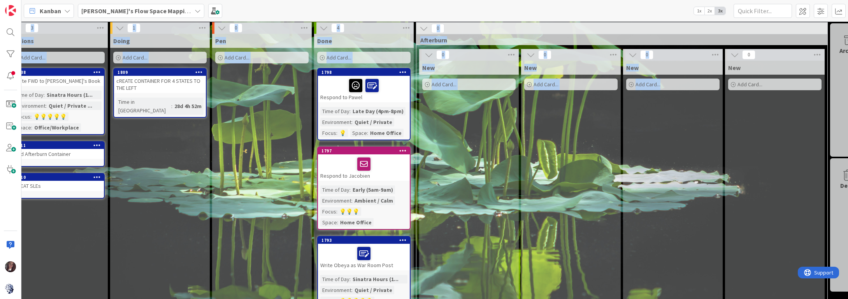
drag, startPoint x: 683, startPoint y: 297, endPoint x: 685, endPoint y: 312, distance: 15.7
click at [558, 299] on html "Kanban Tonianne's Flow Space Mapping 1x 2x 3x 9 About this Template Add Card...…" at bounding box center [424, 149] width 848 height 299
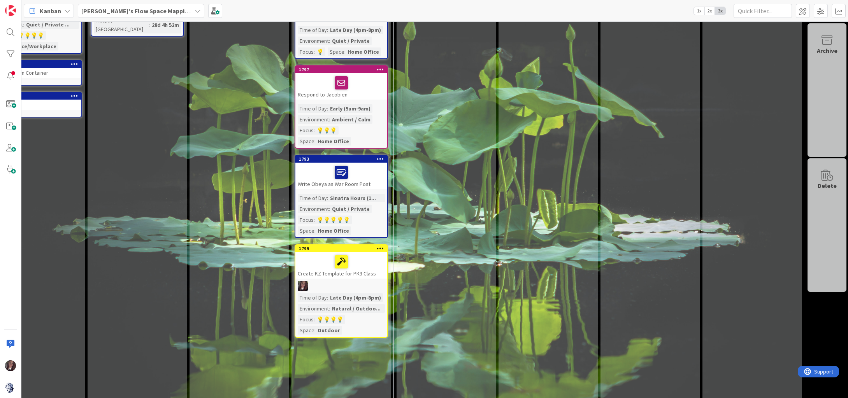
scroll to position [96, 555]
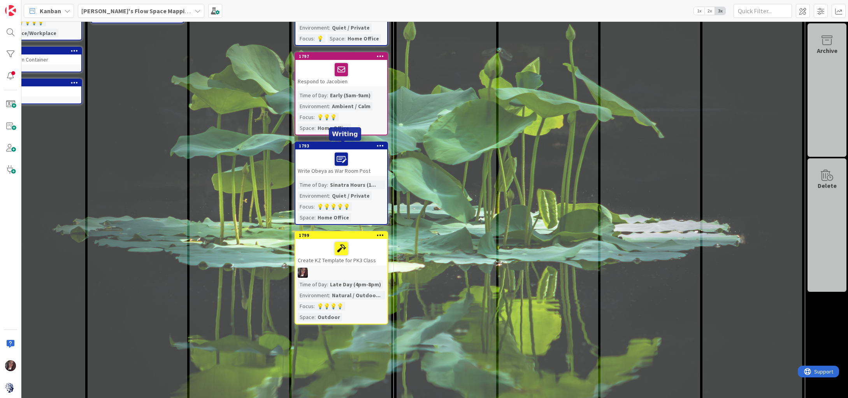
click at [344, 146] on div "1793" at bounding box center [343, 145] width 88 height 5
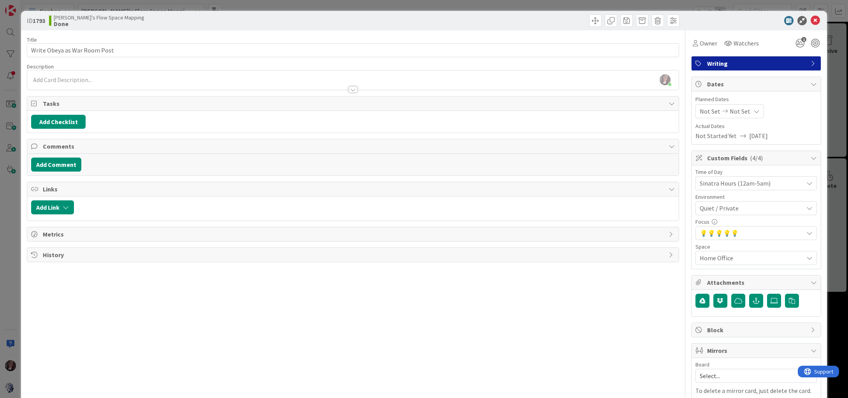
click at [558, 183] on span "Sinatra Hours (12am-5am)" at bounding box center [750, 183] width 100 height 11
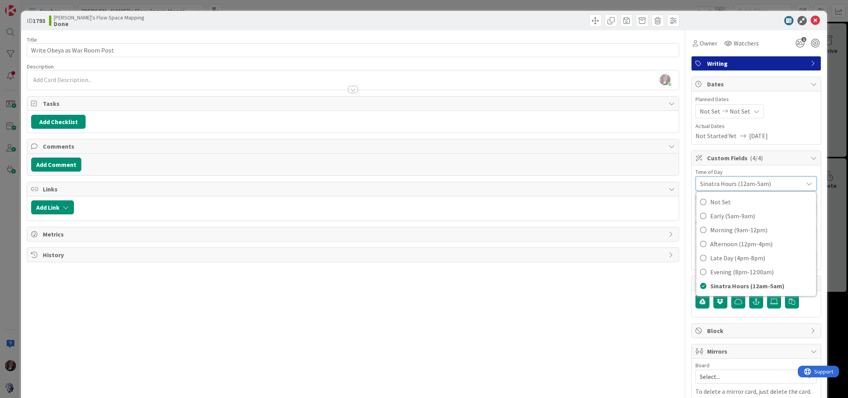
click at [558, 170] on div "Time of Day" at bounding box center [756, 171] width 121 height 5
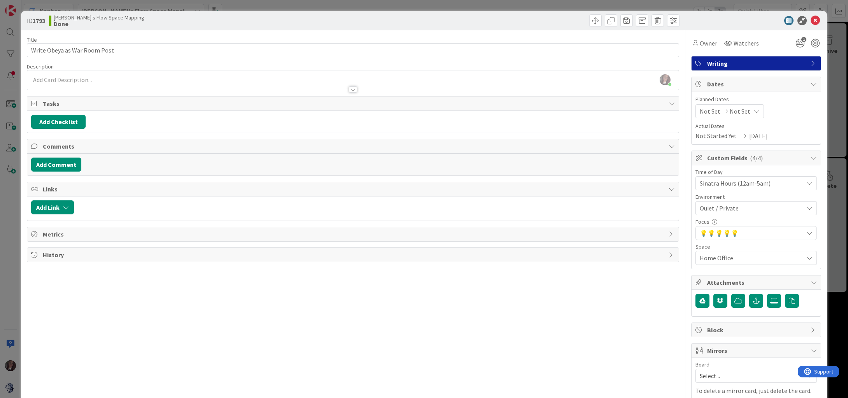
click at [558, 210] on span "Quiet / Private" at bounding box center [752, 208] width 104 height 9
click at [558, 198] on div "Environment" at bounding box center [756, 196] width 121 height 5
click at [558, 228] on span "💡 💡 💡 💡 💡" at bounding box center [752, 233] width 104 height 11
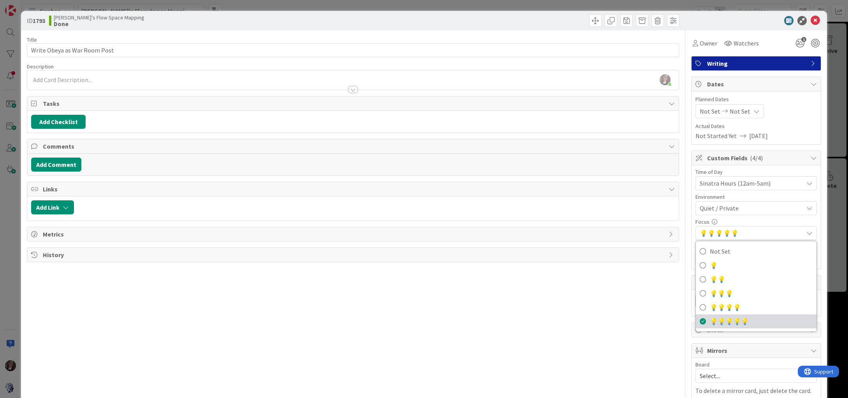
click at [558, 299] on span "💡" at bounding box center [722, 322] width 8 height 8
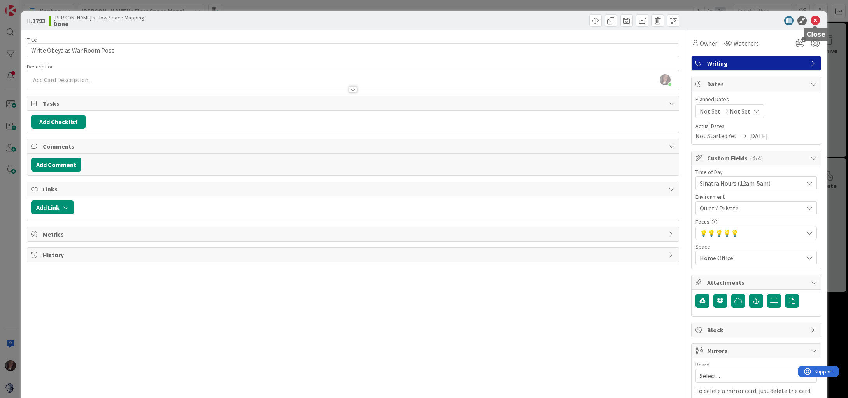
click at [558, 19] on icon at bounding box center [815, 20] width 9 height 9
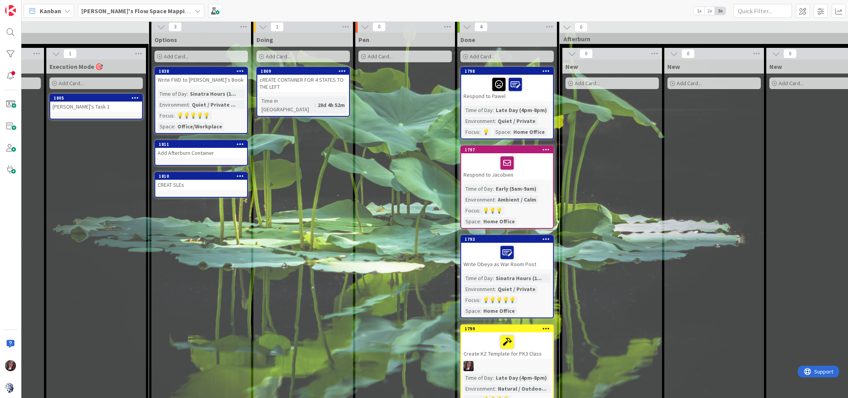
scroll to position [2, 372]
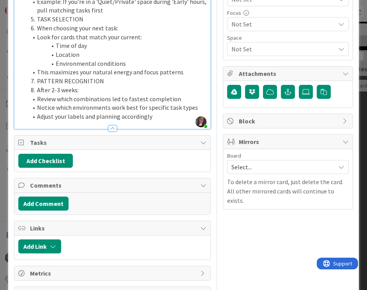
scroll to position [211, 0]
